Goal: Task Accomplishment & Management: Complete application form

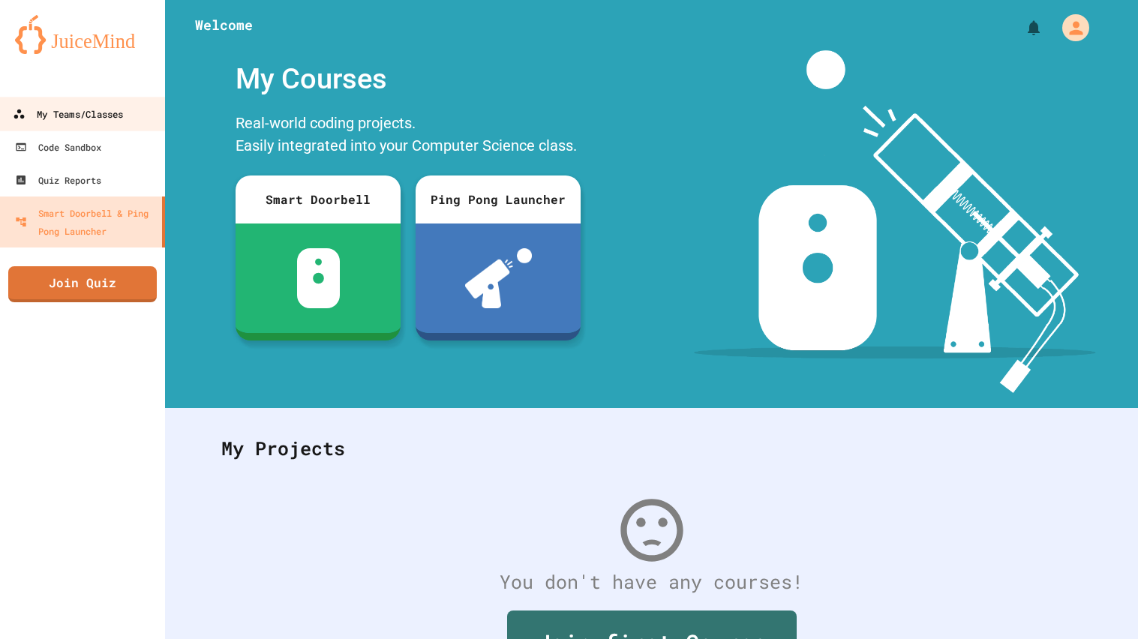
click at [107, 101] on link "My Teams/Classes" at bounding box center [83, 114] width 170 height 34
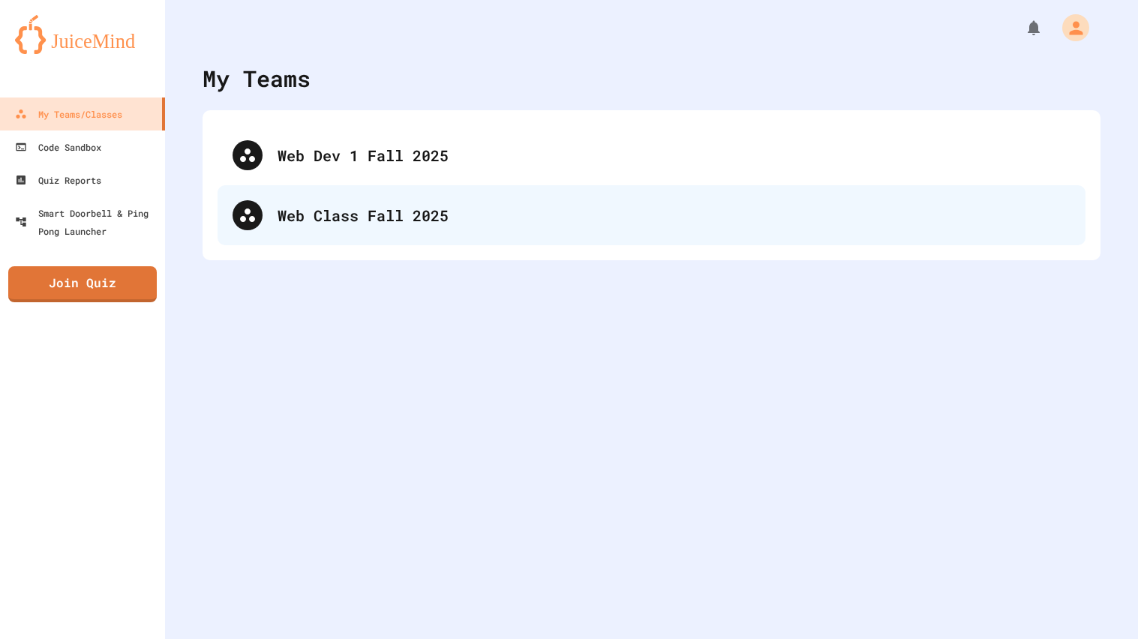
click at [385, 230] on div "Web Class Fall 2025" at bounding box center [652, 215] width 868 height 60
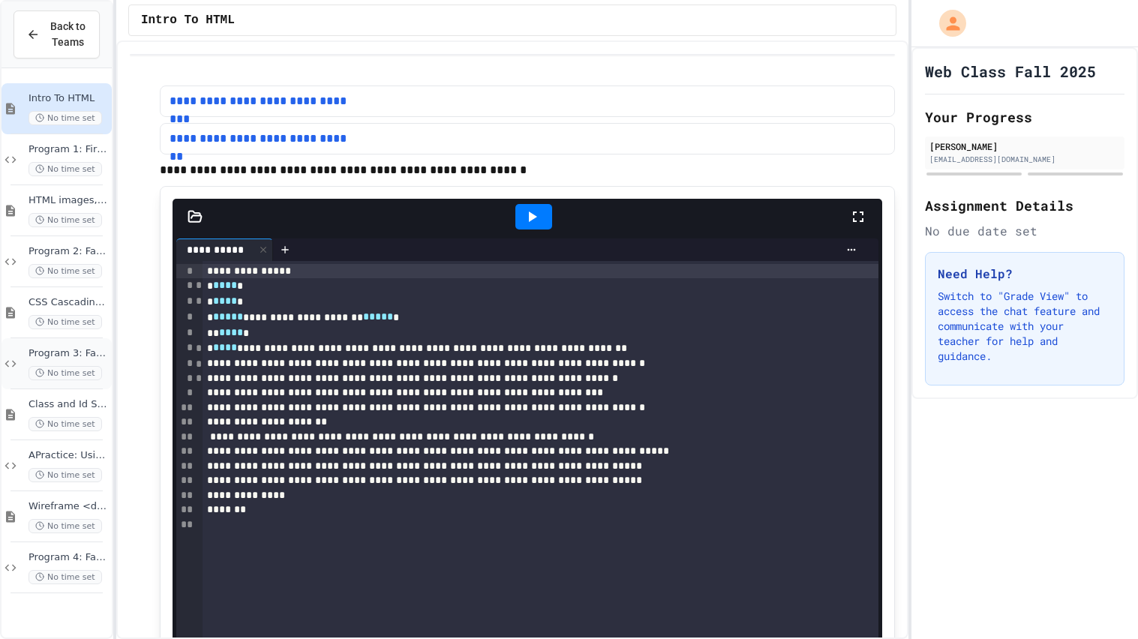
click at [65, 345] on div "Program 3: Favorite Animal 3.0 No time set" at bounding box center [57, 363] width 110 height 51
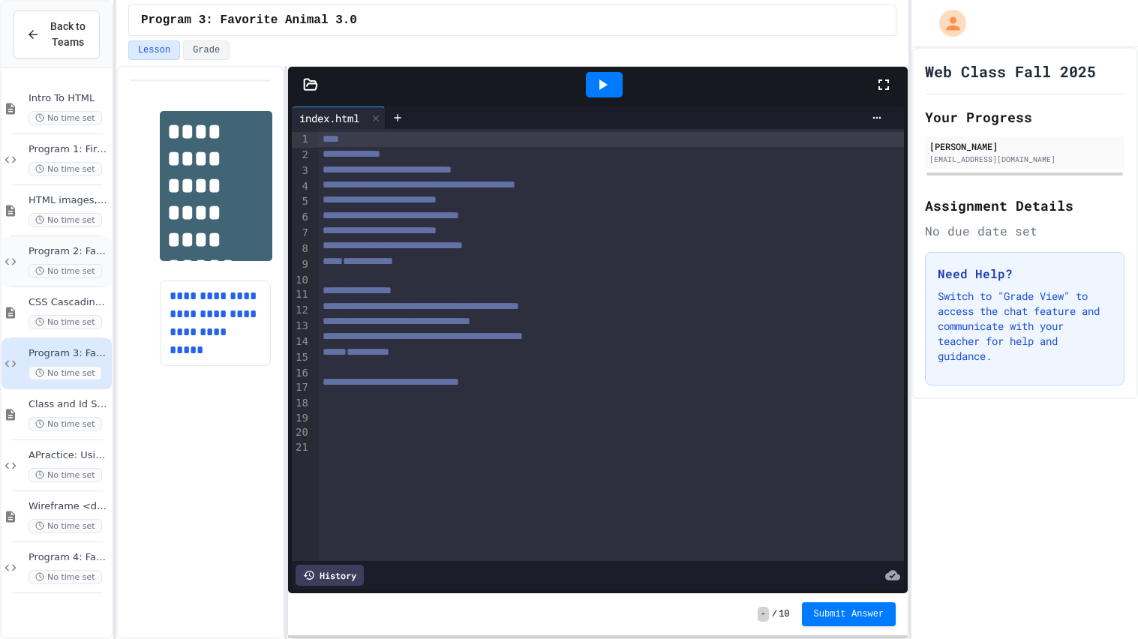
click at [94, 261] on div "Program 2: Favorite Animal Part 2 No time set" at bounding box center [69, 261] width 80 height 33
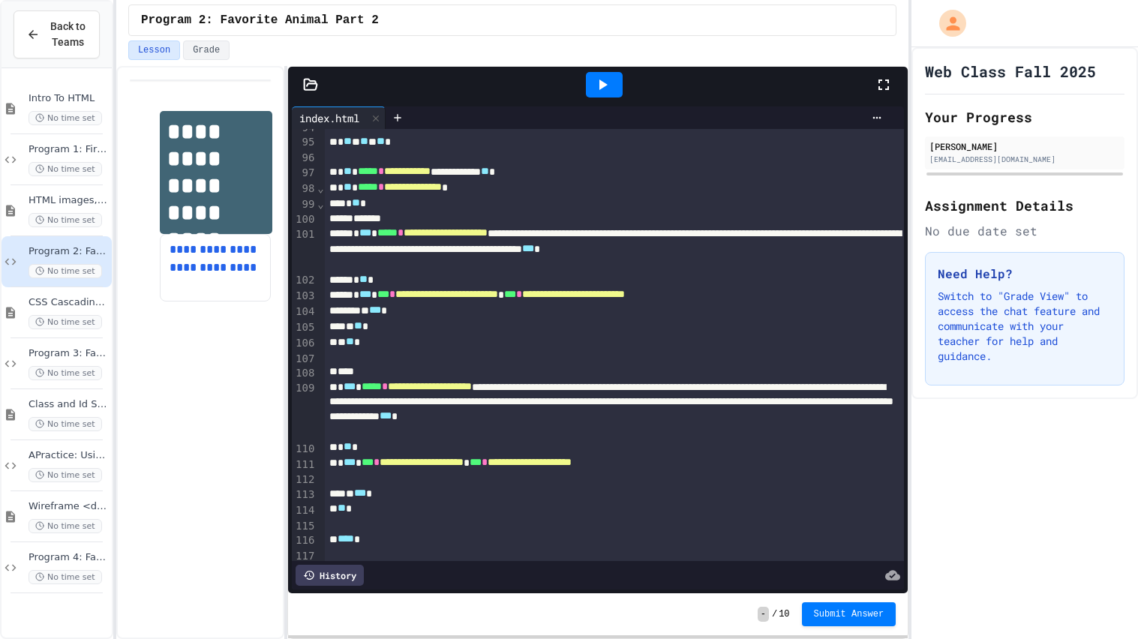
scroll to position [1459, 0]
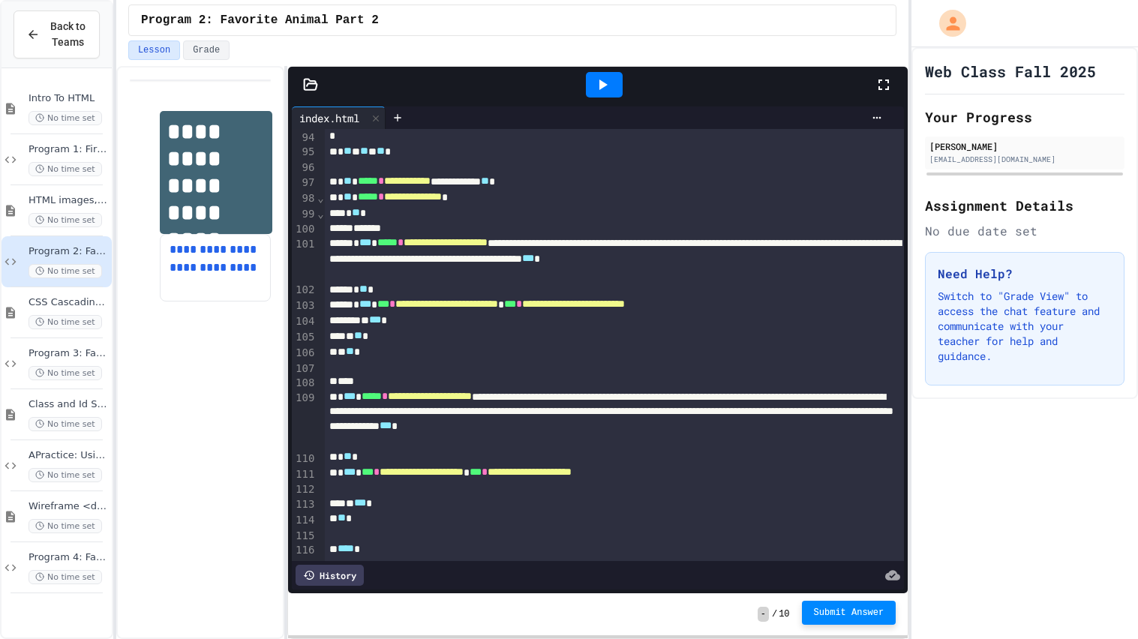
click at [843, 618] on span "Submit Answer" at bounding box center [849, 613] width 71 height 12
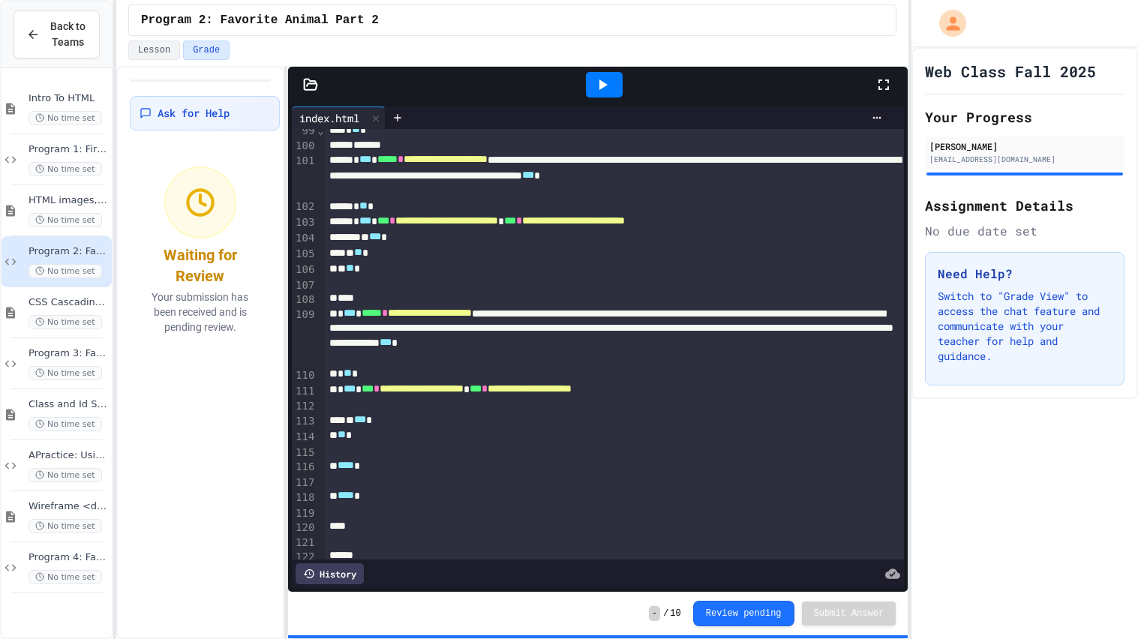
scroll to position [1543, 0]
